Goal: Information Seeking & Learning: Learn about a topic

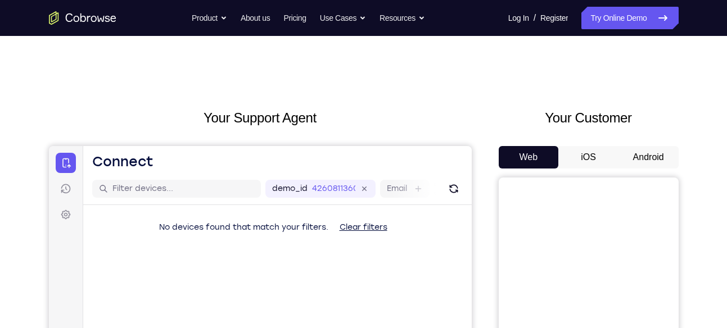
click at [639, 162] on button "Android" at bounding box center [648, 157] width 60 height 22
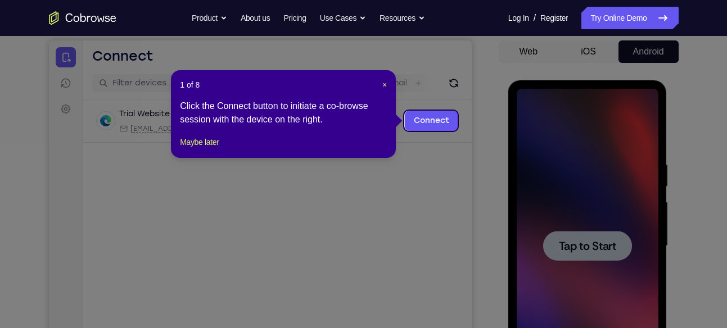
drag, startPoint x: 24, startPoint y: 173, endPoint x: 532, endPoint y: 253, distance: 514.4
click at [532, 253] on icon at bounding box center [367, 164] width 735 height 328
click at [385, 84] on span "×" at bounding box center [384, 84] width 4 height 9
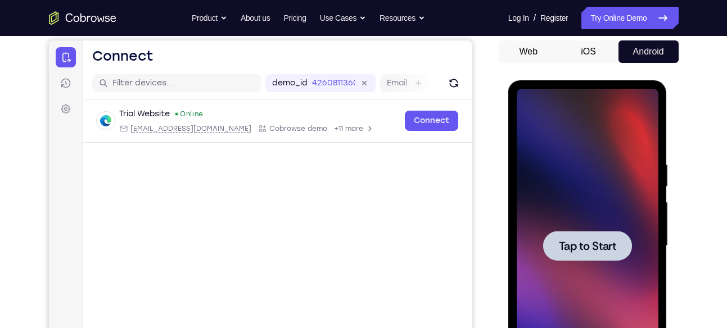
click at [576, 199] on div at bounding box center [587, 246] width 142 height 315
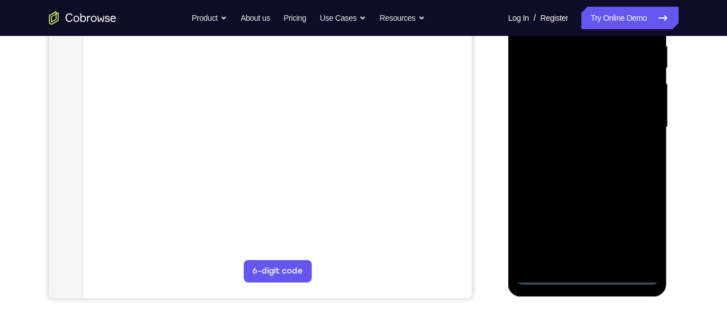
scroll to position [225, 0]
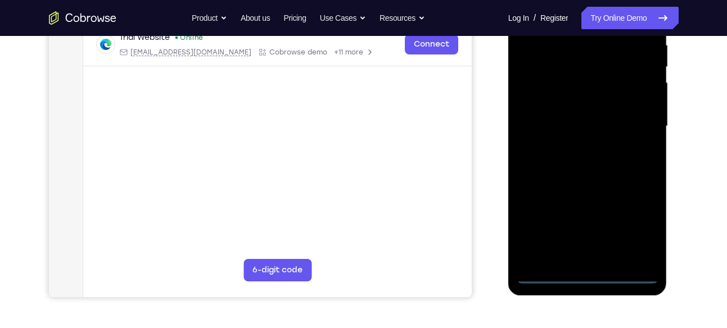
click at [581, 269] on div at bounding box center [587, 126] width 142 height 315
click at [586, 276] on div at bounding box center [587, 126] width 142 height 315
click at [644, 230] on div at bounding box center [587, 126] width 142 height 315
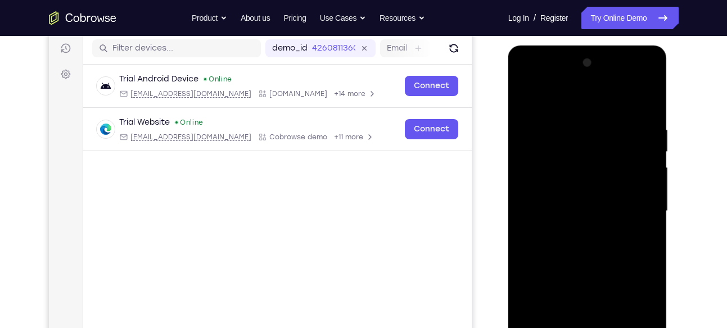
scroll to position [140, 0]
click at [579, 105] on div at bounding box center [587, 212] width 142 height 315
click at [633, 209] on div at bounding box center [587, 212] width 142 height 315
click at [574, 233] on div at bounding box center [587, 212] width 142 height 315
click at [582, 207] on div at bounding box center [587, 212] width 142 height 315
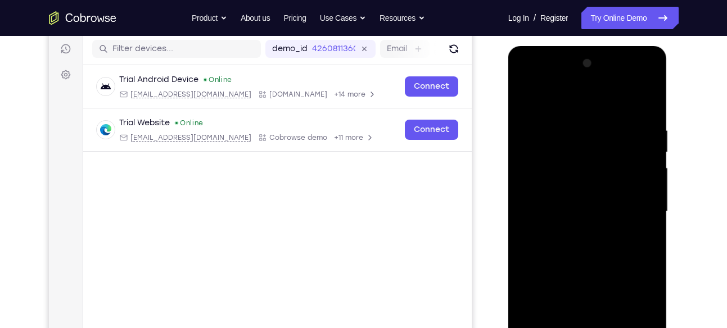
click at [580, 190] on div at bounding box center [587, 212] width 142 height 315
click at [574, 211] on div at bounding box center [587, 212] width 142 height 315
click at [575, 253] on div at bounding box center [587, 212] width 142 height 315
click at [578, 248] on div at bounding box center [587, 212] width 142 height 315
click at [651, 121] on div at bounding box center [587, 212] width 142 height 315
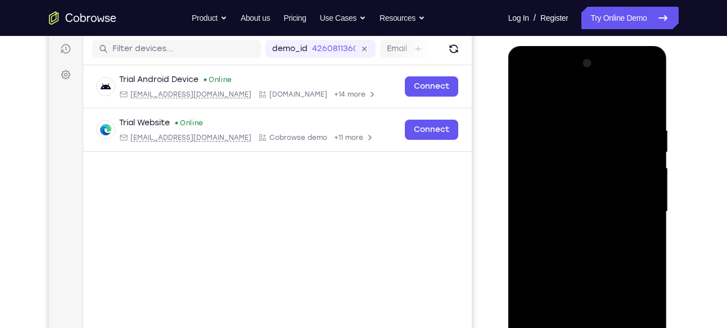
click at [645, 119] on div at bounding box center [587, 212] width 142 height 315
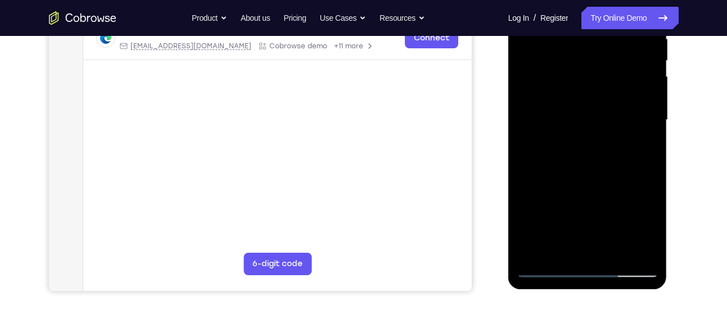
click at [584, 253] on div at bounding box center [587, 120] width 142 height 315
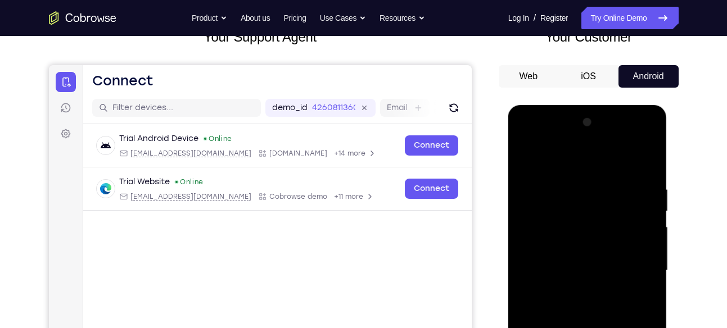
scroll to position [79, 0]
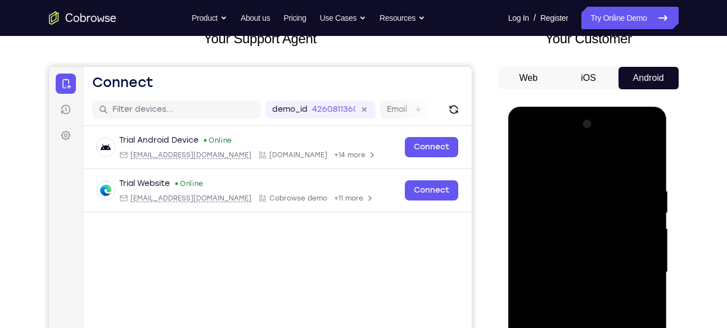
click at [629, 139] on div at bounding box center [587, 272] width 142 height 315
click at [524, 137] on div at bounding box center [587, 272] width 142 height 315
click at [542, 235] on div at bounding box center [587, 272] width 142 height 315
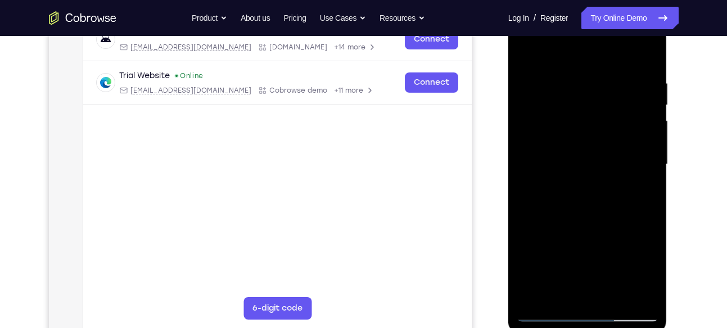
scroll to position [191, 0]
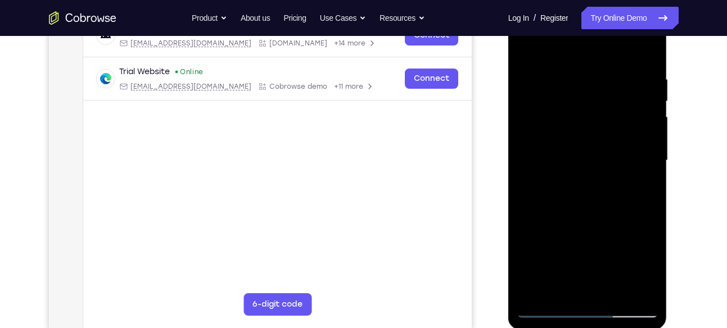
click at [580, 84] on div at bounding box center [587, 160] width 142 height 315
click at [654, 60] on div at bounding box center [587, 160] width 142 height 315
click at [561, 71] on div at bounding box center [587, 160] width 142 height 315
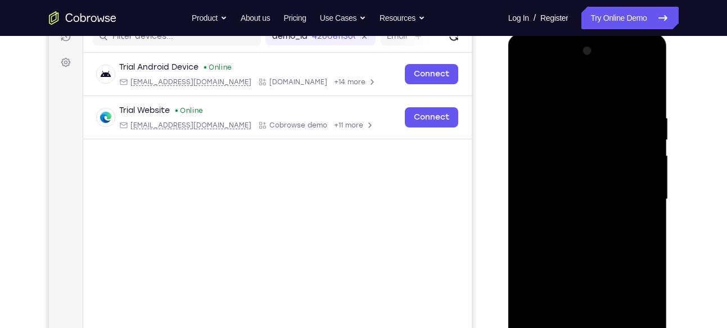
scroll to position [151, 0]
click at [643, 178] on div at bounding box center [587, 200] width 142 height 315
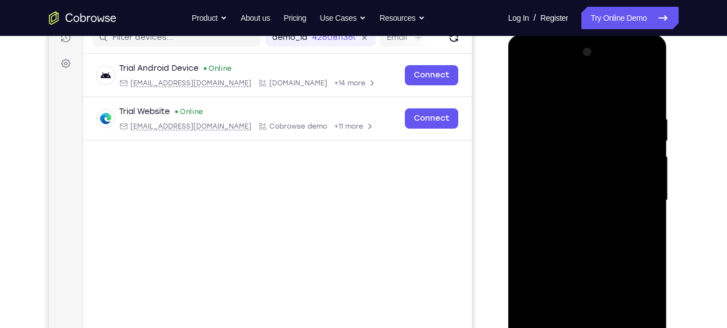
click at [646, 90] on div at bounding box center [587, 200] width 142 height 315
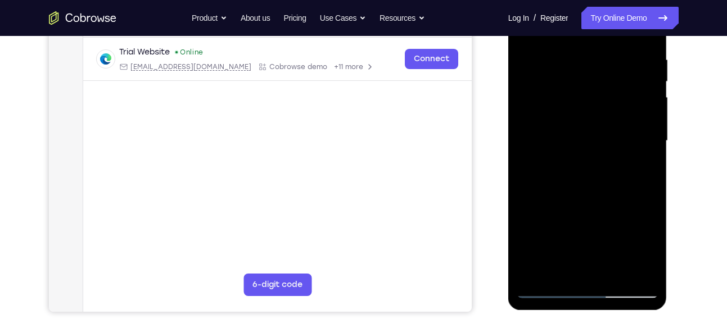
scroll to position [211, 0]
click at [612, 275] on div at bounding box center [587, 140] width 142 height 315
